Goal: Information Seeking & Learning: Check status

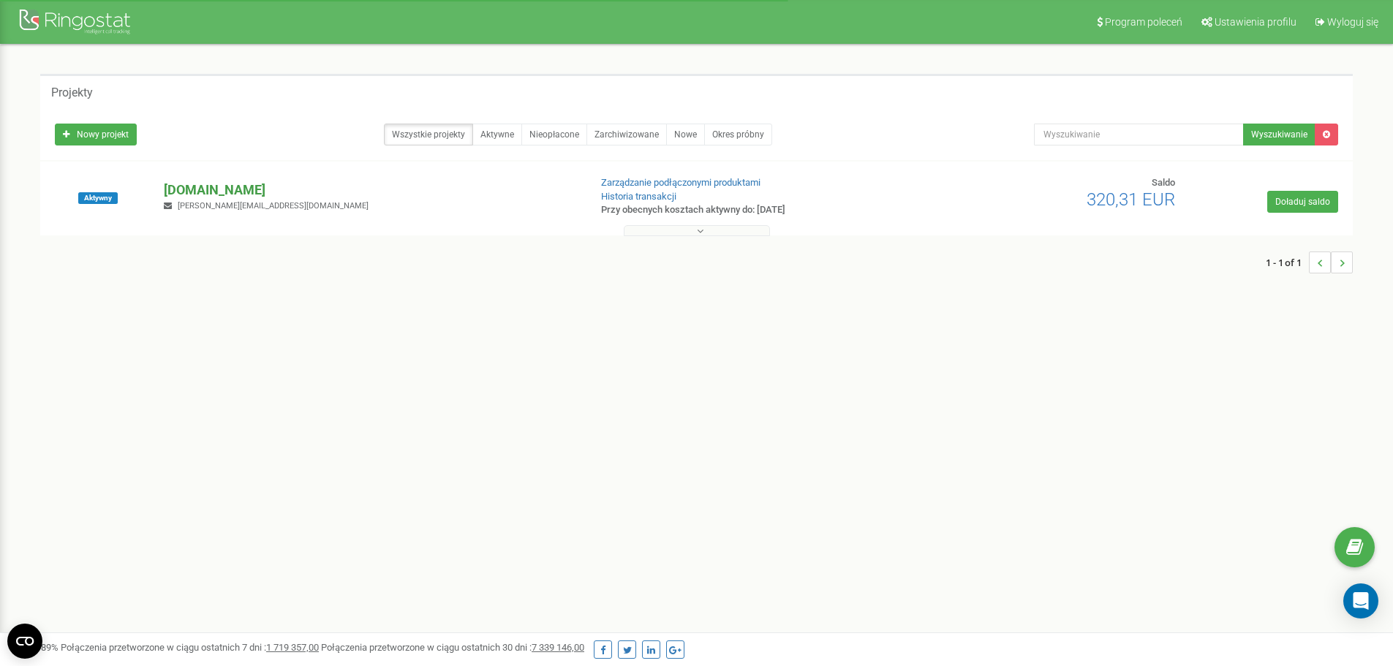
click at [173, 189] on p "[DOMAIN_NAME]" at bounding box center [370, 190] width 413 height 19
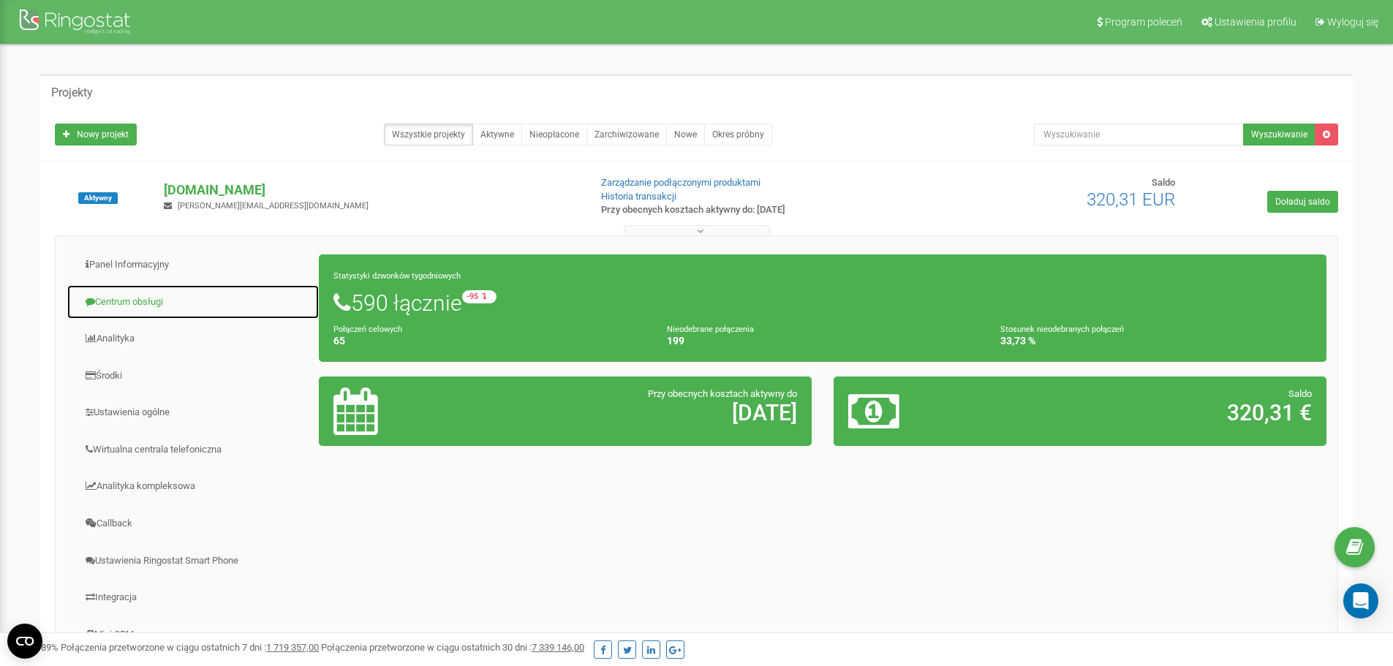
click at [124, 298] on link "Centrum obsługi" at bounding box center [193, 302] width 253 height 36
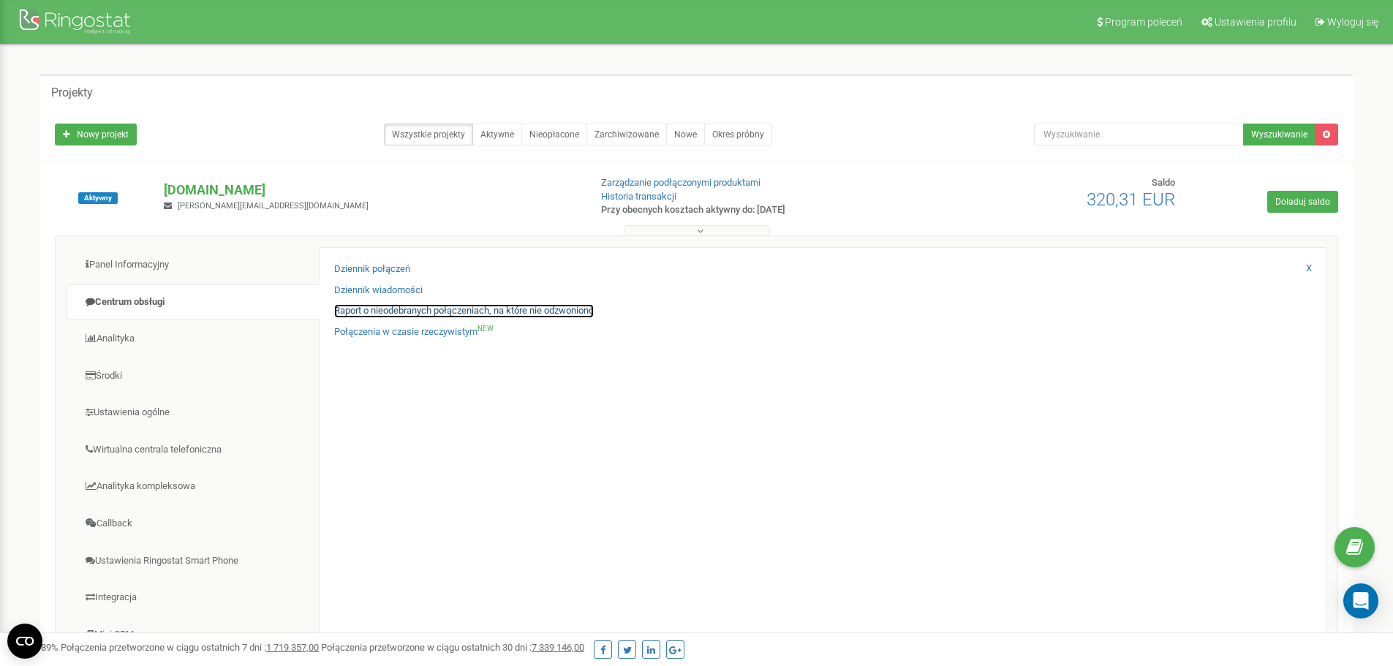
click at [375, 310] on link "Raport o nieodebranych połączeniach, na które nie odzwoniono" at bounding box center [464, 311] width 260 height 14
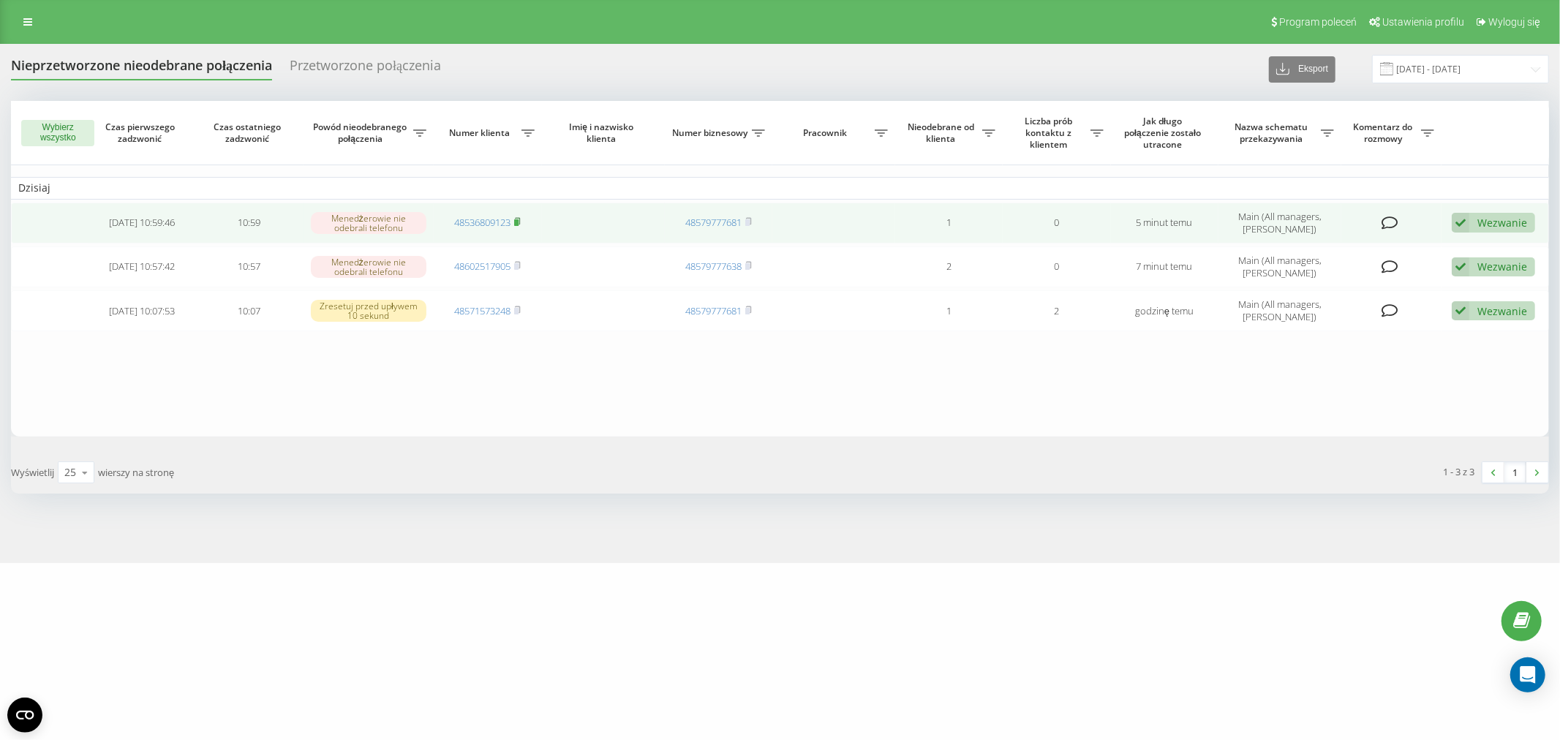
click at [521, 222] on icon at bounding box center [517, 221] width 7 height 9
click at [477, 223] on link "48536809123" at bounding box center [482, 222] width 56 height 13
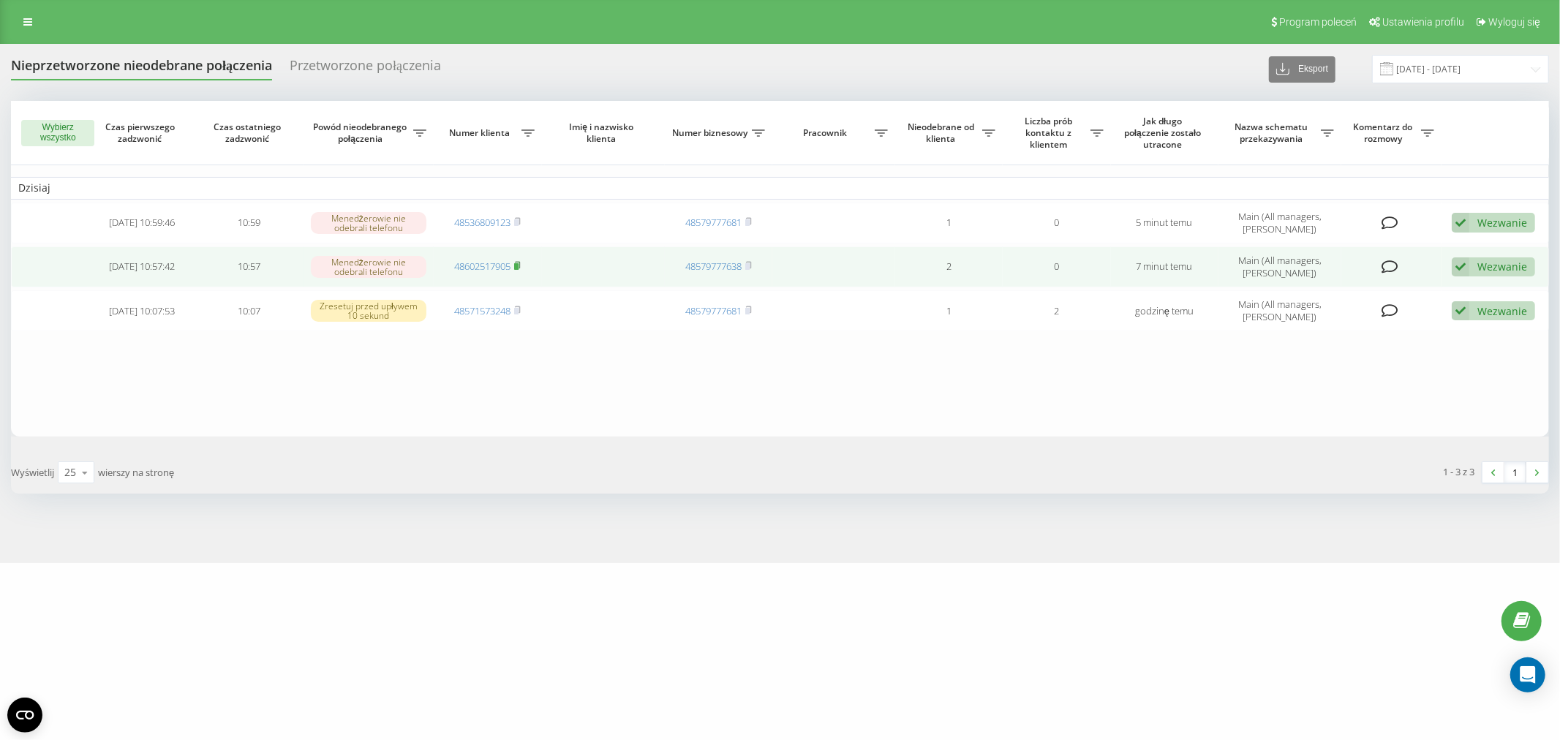
click at [518, 265] on rect at bounding box center [516, 266] width 4 height 7
click at [516, 265] on icon at bounding box center [517, 265] width 7 height 9
click at [478, 257] on td "48602517905" at bounding box center [487, 266] width 107 height 41
click at [473, 267] on link "48602517905" at bounding box center [482, 266] width 56 height 13
